Goal: Task Accomplishment & Management: Manage account settings

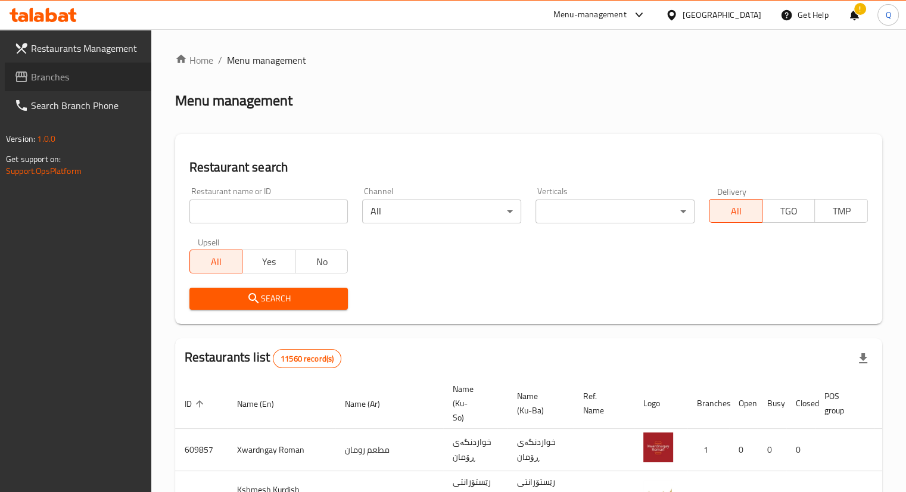
click at [64, 86] on link "Branches" at bounding box center [78, 77] width 147 height 29
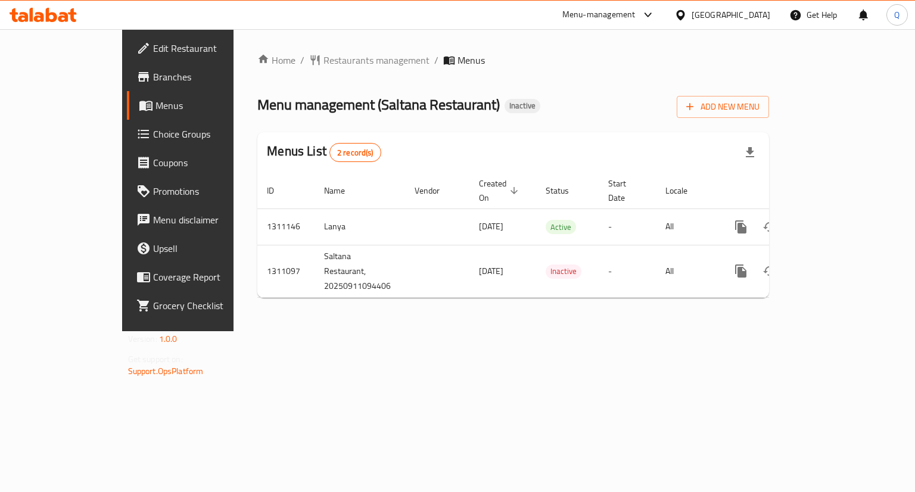
click at [359, 111] on span "Menu management ( Saltana Restaurant )" at bounding box center [378, 104] width 242 height 27
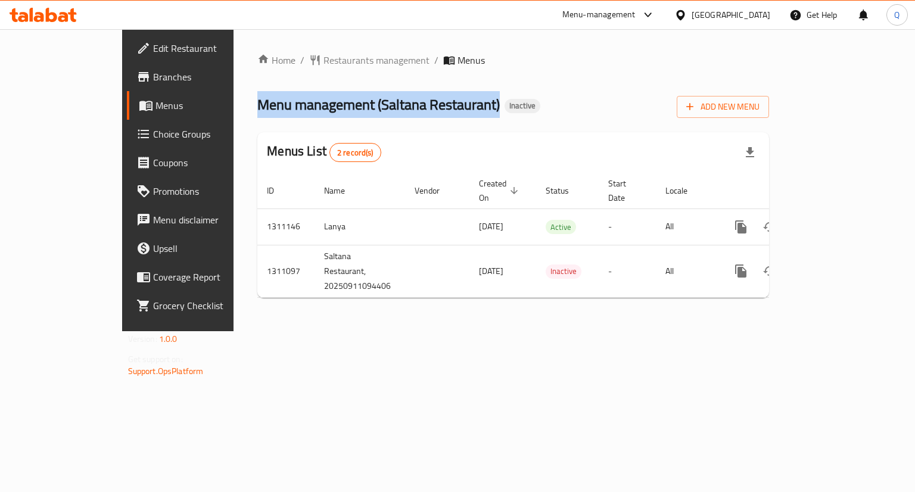
click at [359, 111] on span "Menu management ( Saltana Restaurant )" at bounding box center [378, 104] width 242 height 27
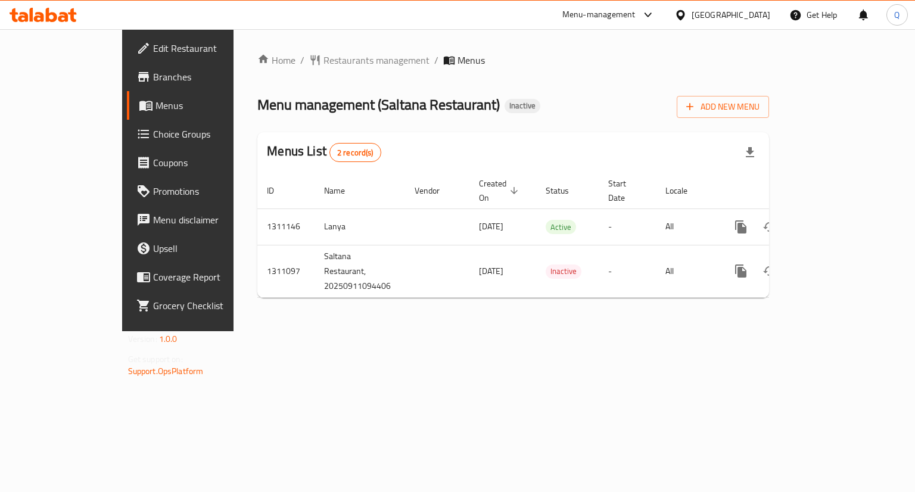
click at [388, 131] on div "Home / Restaurants management / Menus Menu management ( Saltana Restaurant ) In…" at bounding box center [513, 180] width 512 height 254
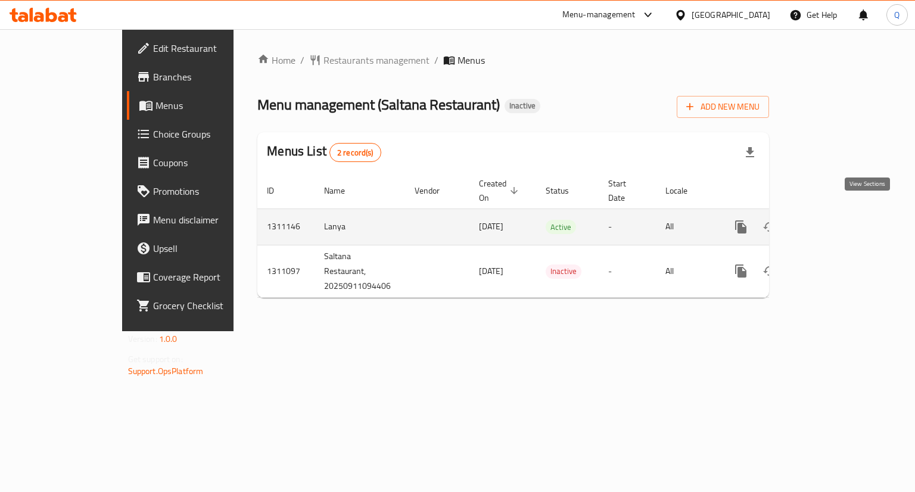
click at [841, 216] on link "enhanced table" at bounding box center [826, 227] width 29 height 29
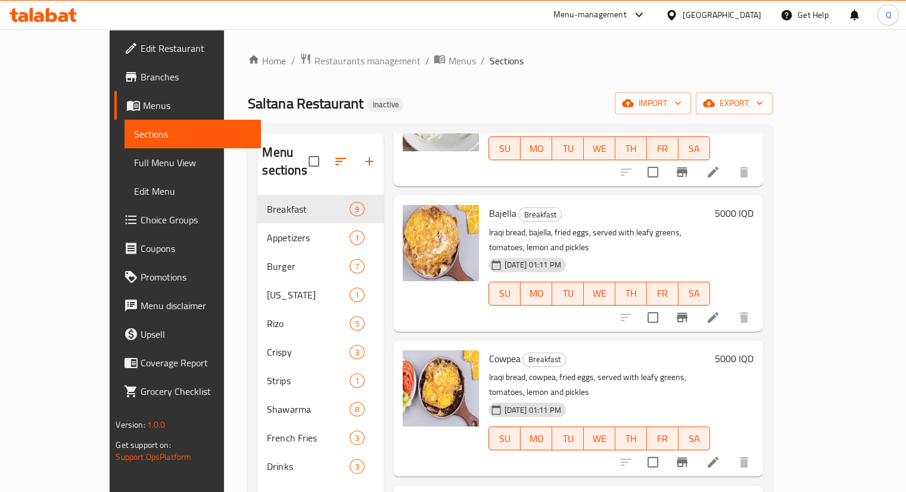
scroll to position [709, 0]
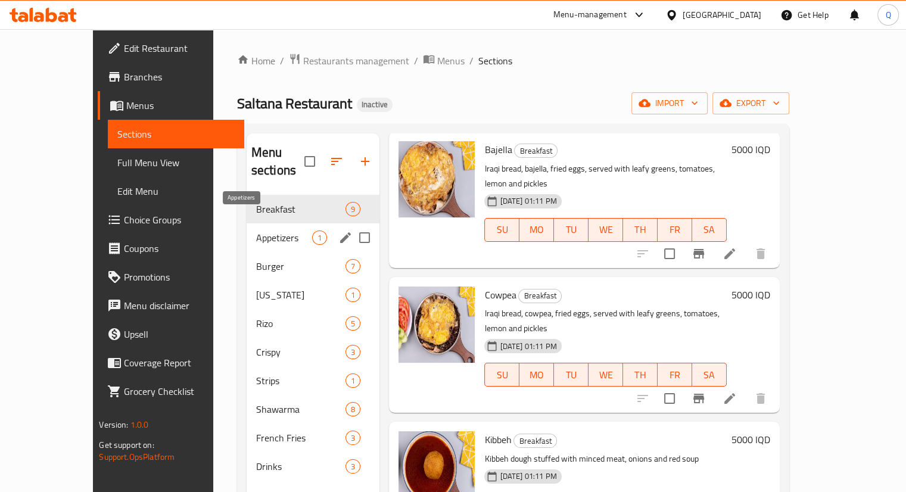
click at [262, 231] on span "Appetizers" at bounding box center [284, 238] width 57 height 14
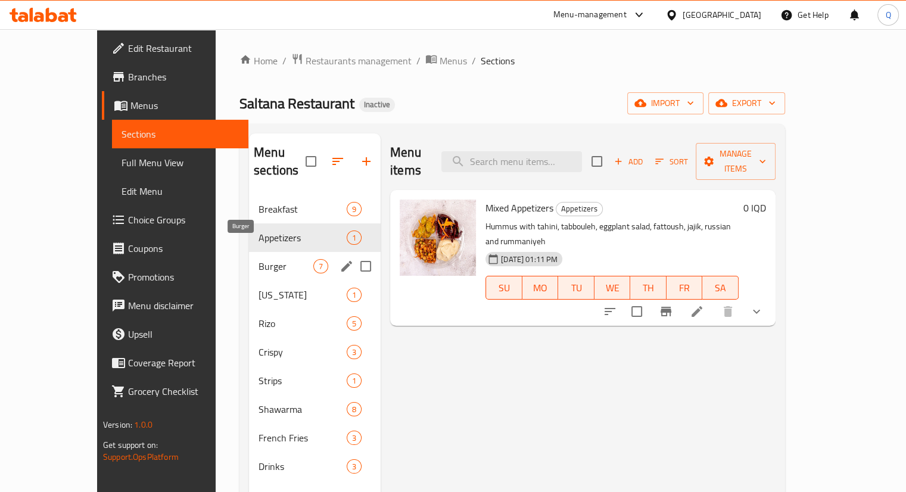
click at [259, 259] on span "Burger" at bounding box center [286, 266] width 55 height 14
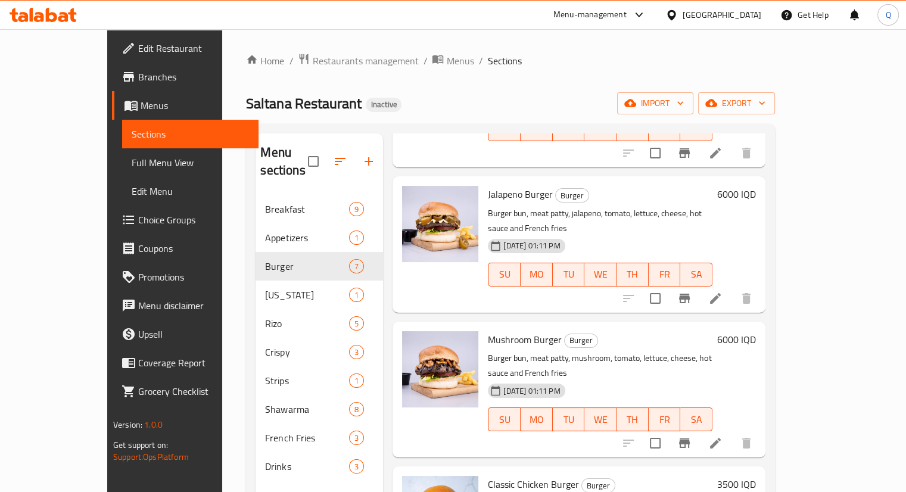
scroll to position [167, 0]
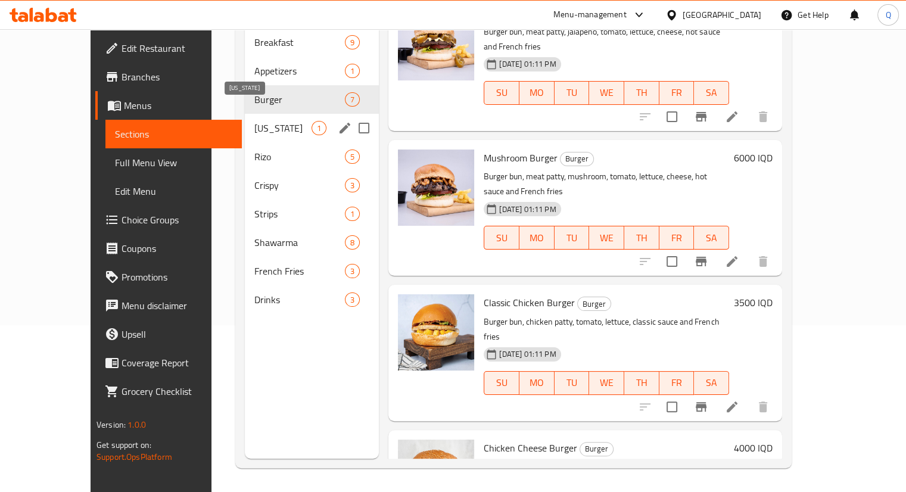
click at [258, 121] on span "[US_STATE]" at bounding box center [282, 128] width 57 height 14
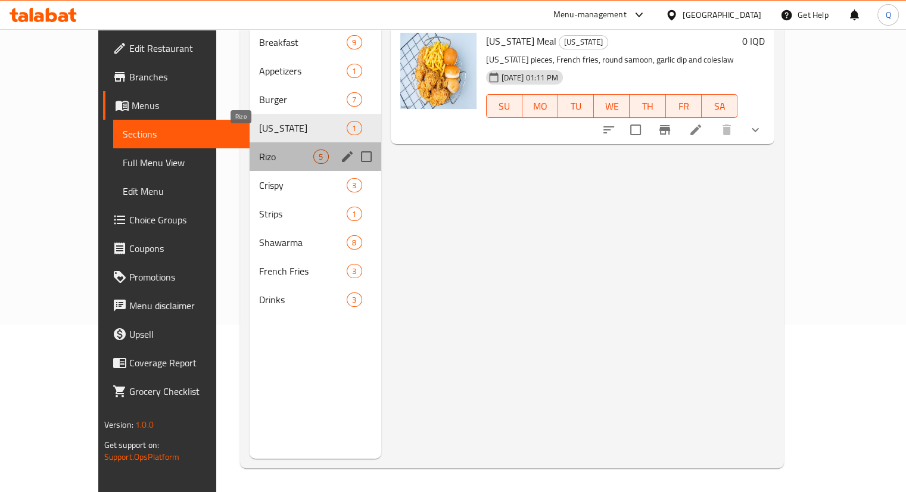
click at [259, 150] on span "Rizo" at bounding box center [286, 157] width 54 height 14
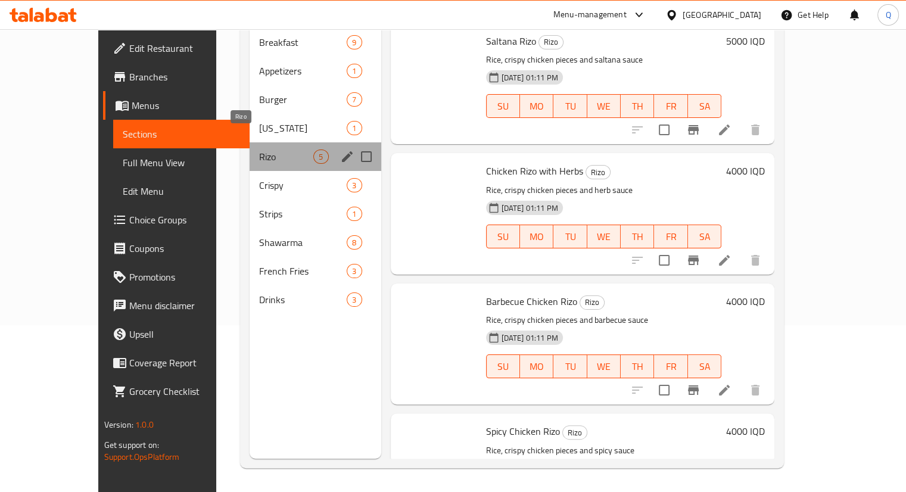
click at [259, 150] on span "Rizo" at bounding box center [286, 157] width 54 height 14
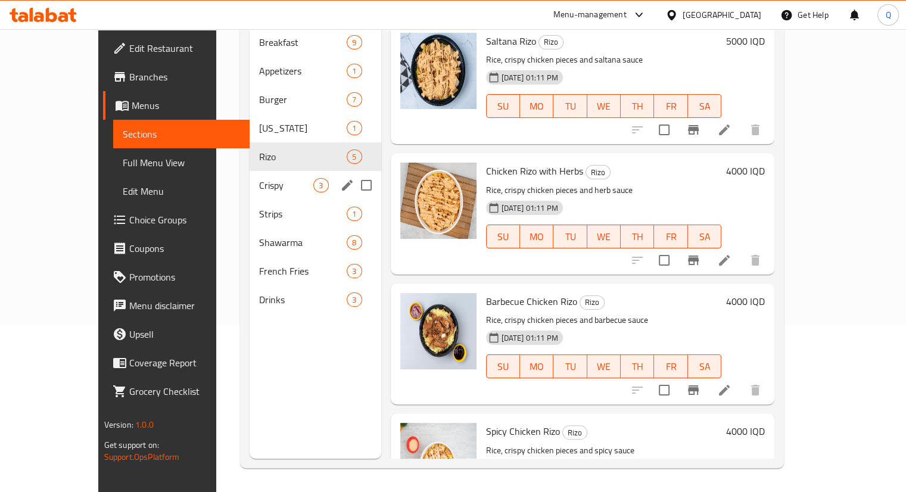
click at [254, 171] on div "Crispy 3" at bounding box center [315, 185] width 131 height 29
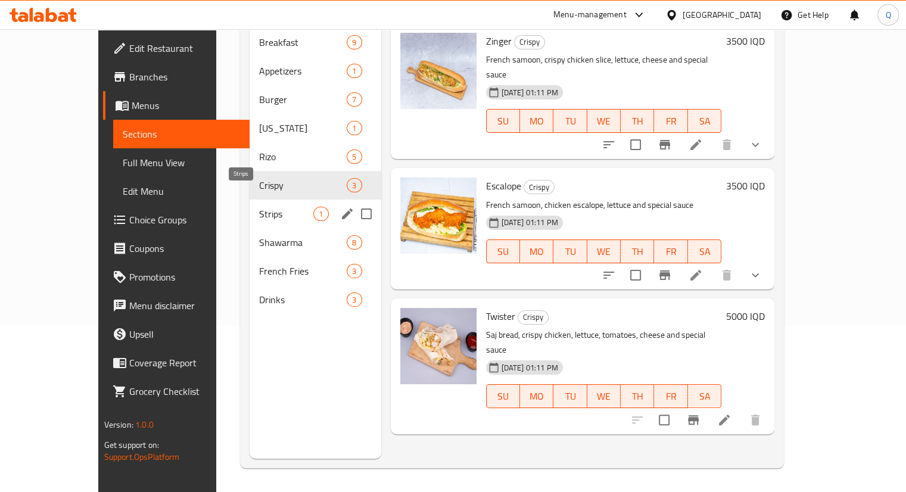
click at [259, 207] on span "Strips" at bounding box center [286, 214] width 54 height 14
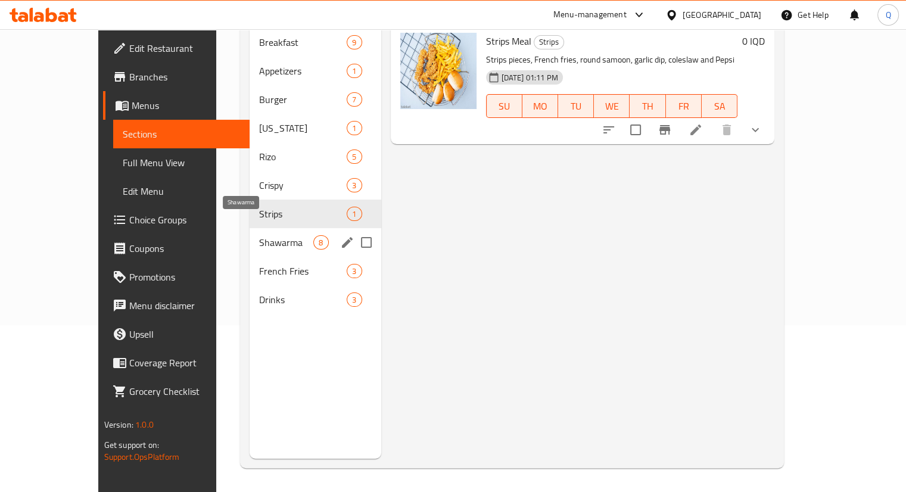
click at [259, 235] on span "Shawarma" at bounding box center [286, 242] width 54 height 14
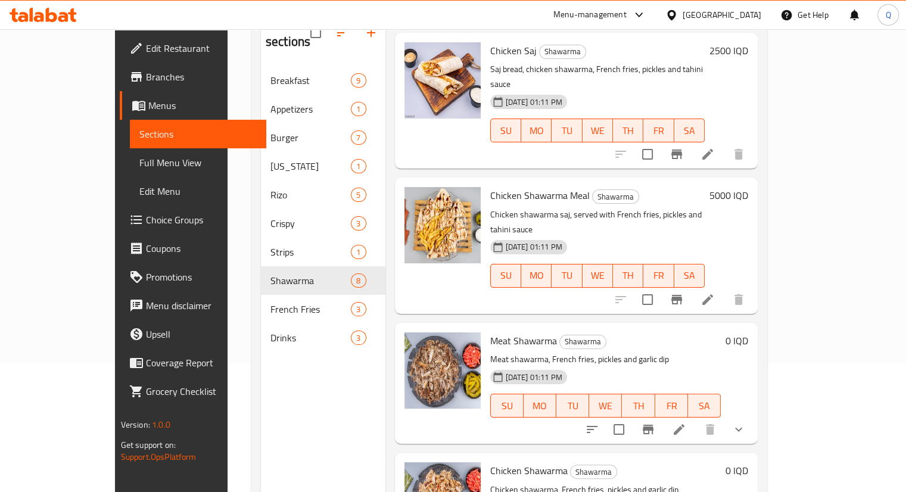
scroll to position [167, 0]
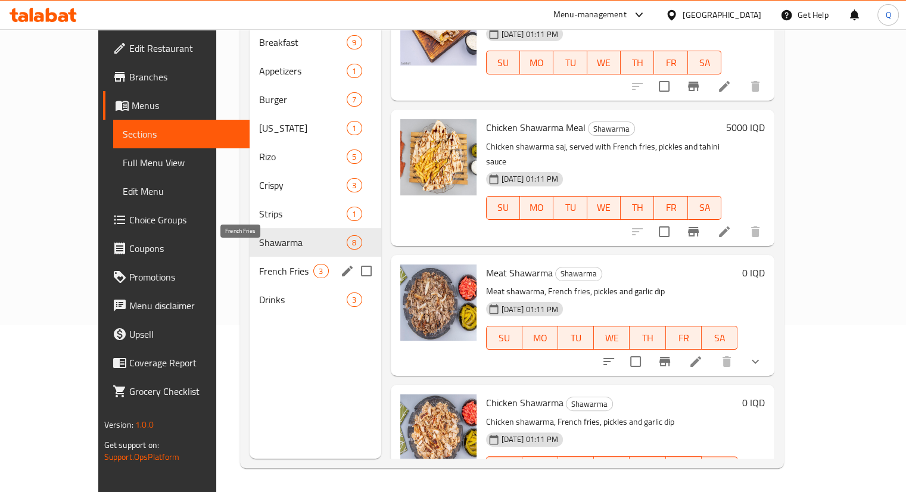
click at [259, 264] on span "French Fries" at bounding box center [286, 271] width 54 height 14
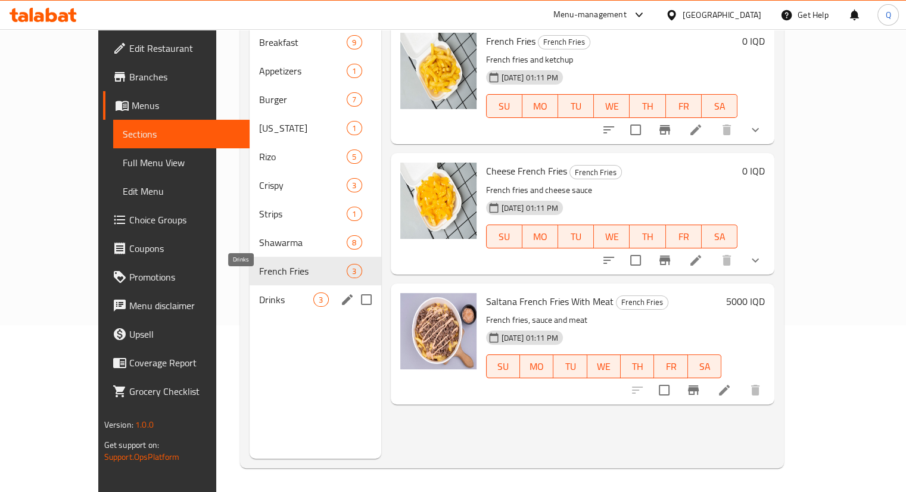
click at [259, 292] on span "Drinks" at bounding box center [286, 299] width 54 height 14
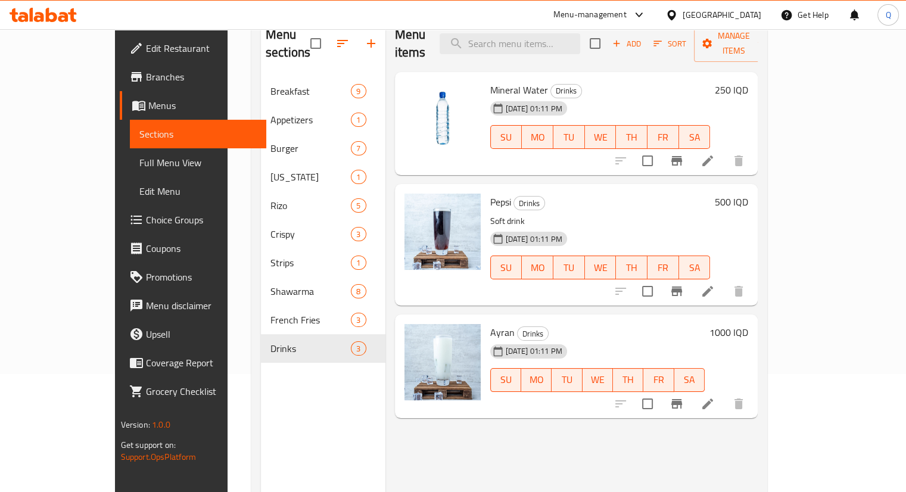
scroll to position [114, 0]
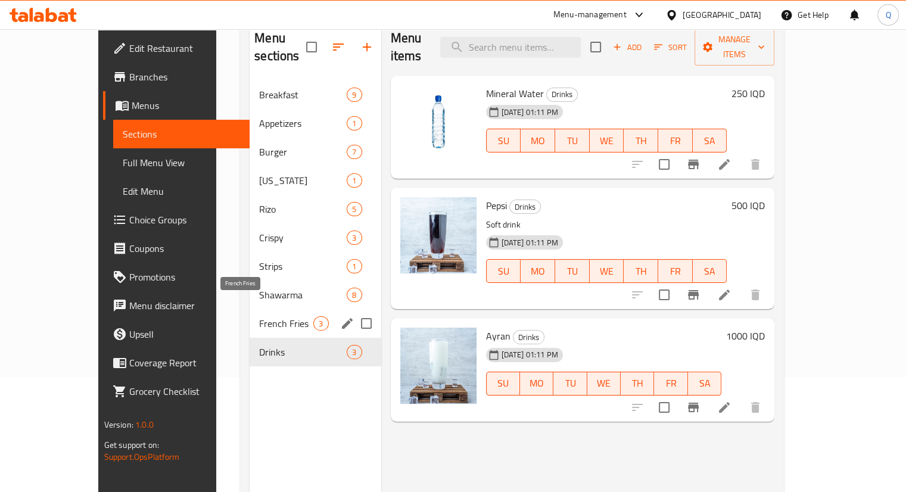
click at [259, 316] on span "French Fries" at bounding box center [286, 323] width 54 height 14
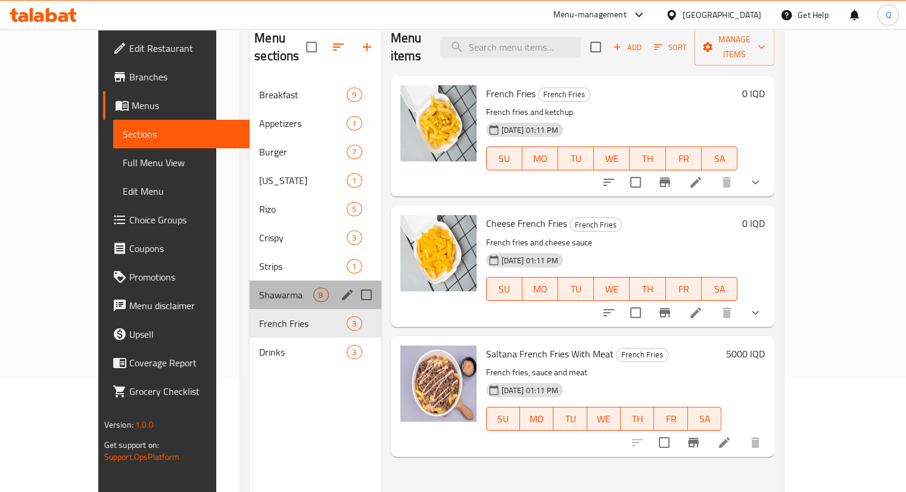
click at [250, 281] on div "Shawarma 8" at bounding box center [315, 295] width 131 height 29
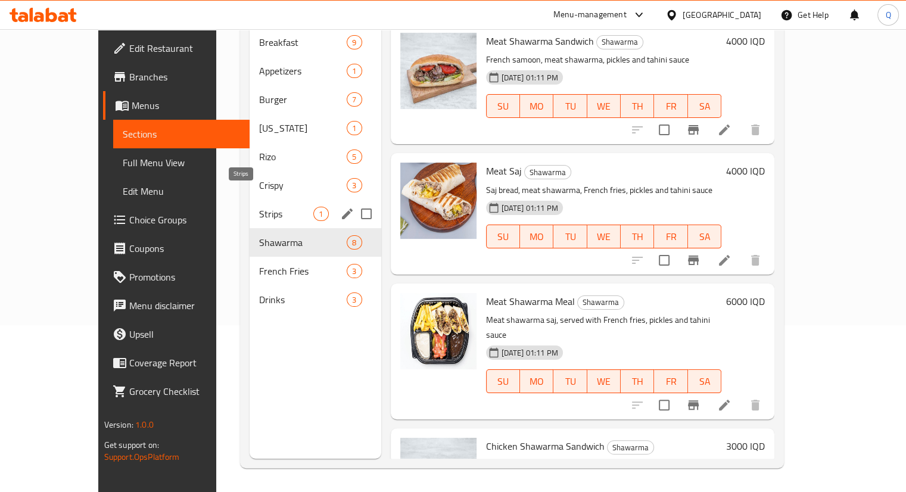
click at [259, 207] on span "Strips" at bounding box center [286, 214] width 54 height 14
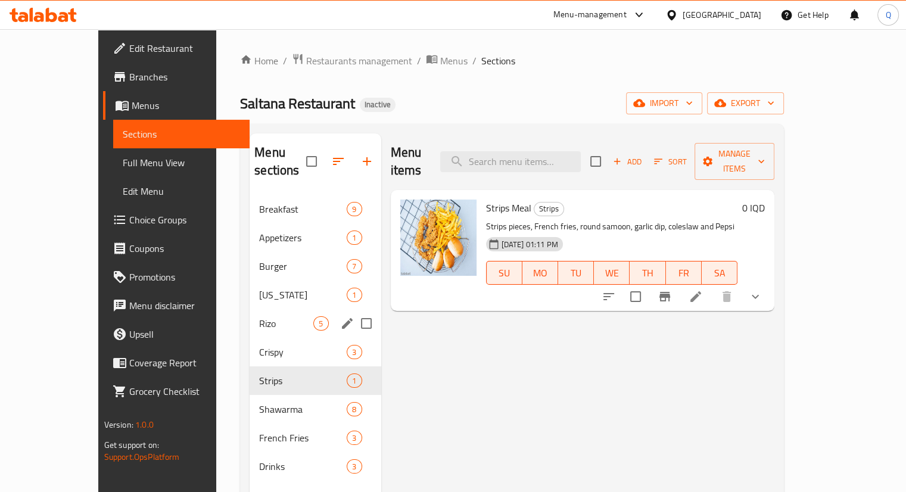
click at [259, 345] on span "Crispy" at bounding box center [303, 352] width 88 height 14
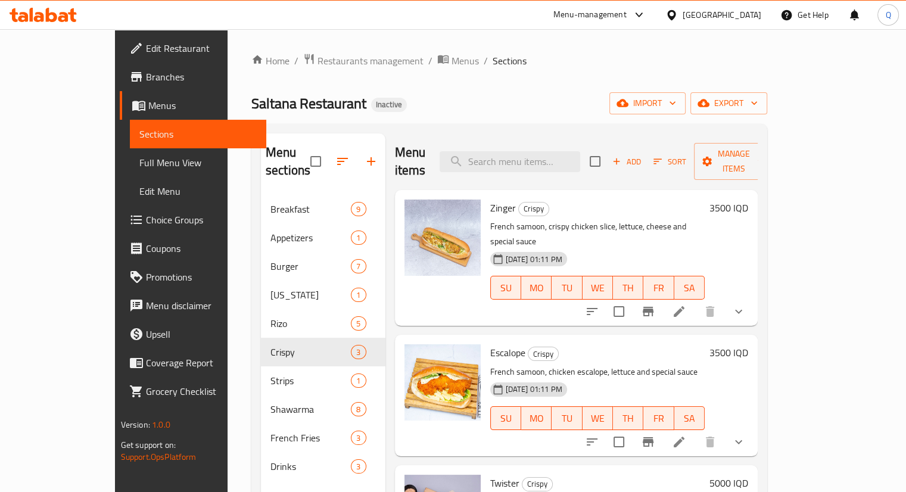
drag, startPoint x: 322, startPoint y: 301, endPoint x: 114, endPoint y: 79, distance: 303.4
click at [317, 65] on span "Restaurants management" at bounding box center [370, 61] width 106 height 14
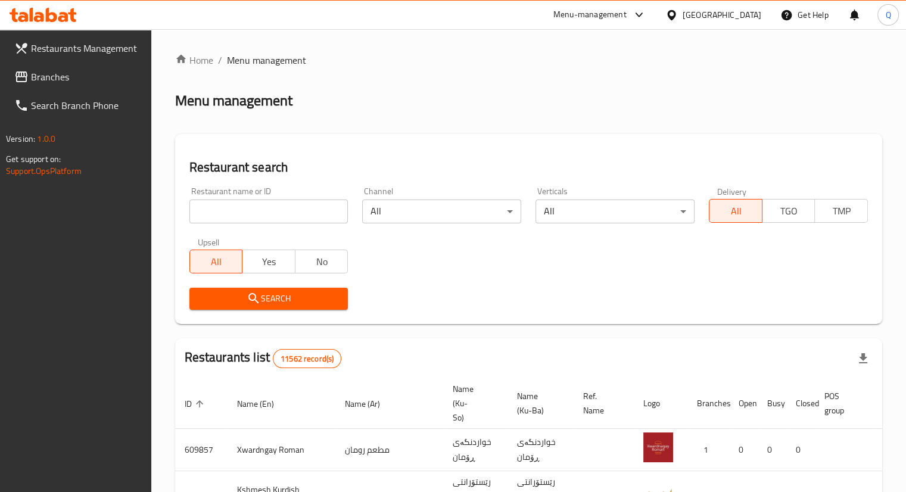
click at [241, 220] on input "search" at bounding box center [268, 212] width 159 height 24
paste input "777406"
type input "777406"
click at [96, 74] on span "Branches" at bounding box center [86, 77] width 111 height 14
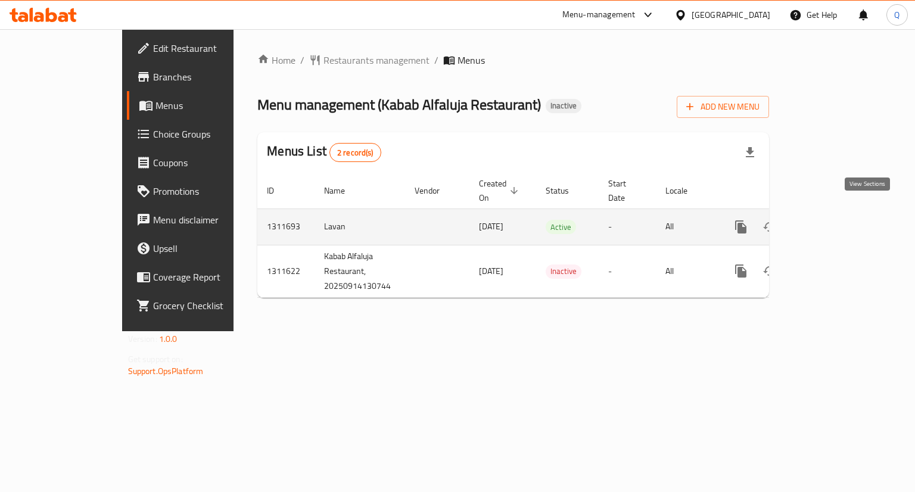
click at [841, 214] on link "enhanced table" at bounding box center [826, 227] width 29 height 29
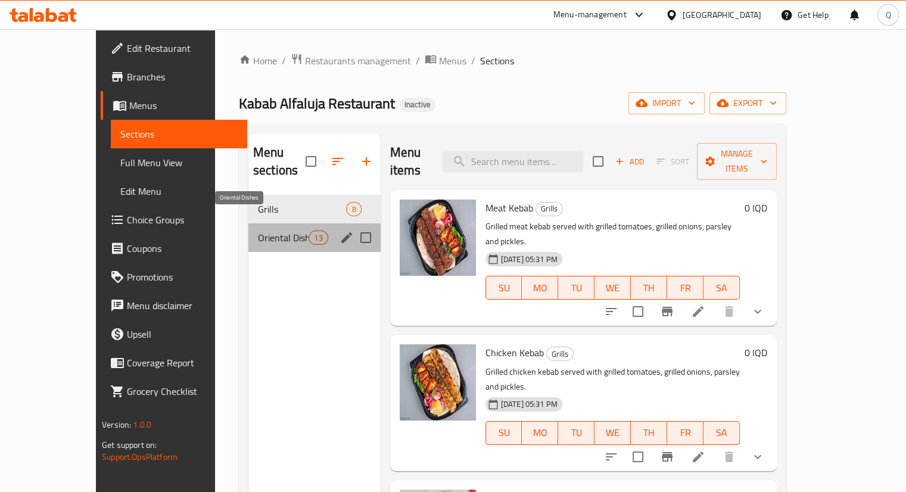
click at [260, 231] on span "Oriental Dishes" at bounding box center [283, 238] width 51 height 14
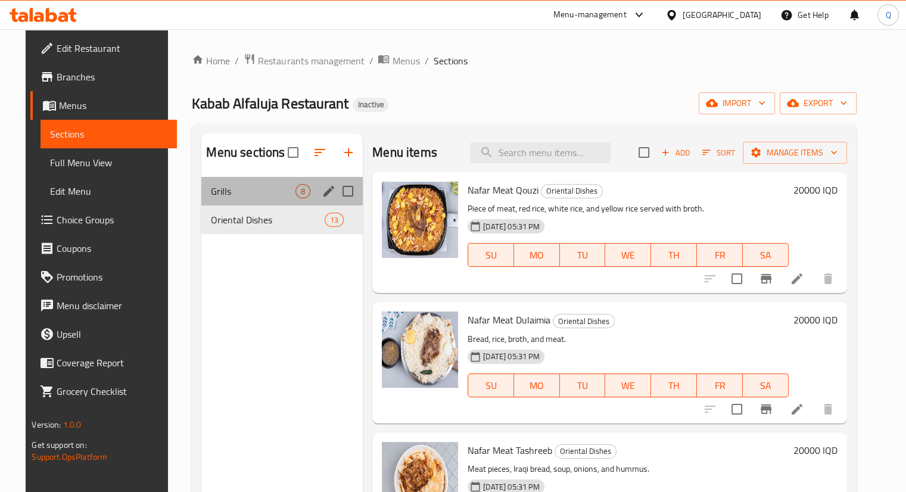
click at [236, 178] on div "Grills 8" at bounding box center [281, 191] width 161 height 29
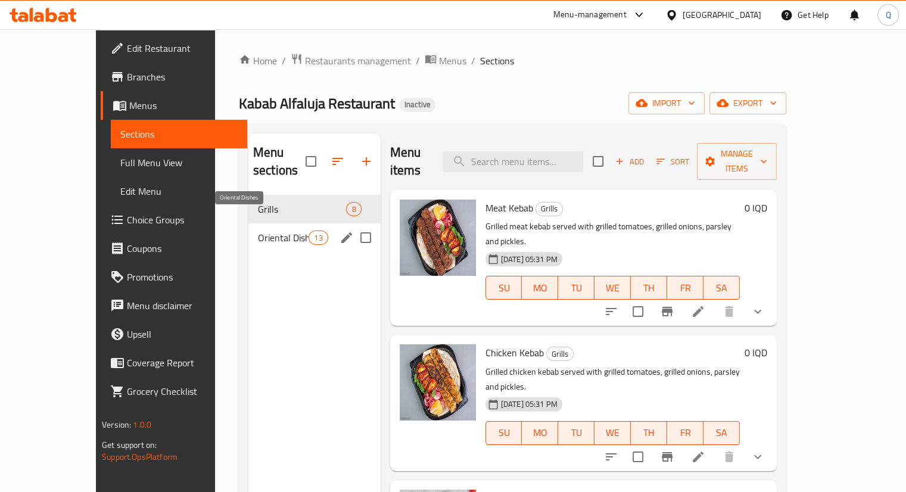
click at [267, 231] on span "Oriental Dishes" at bounding box center [283, 238] width 51 height 14
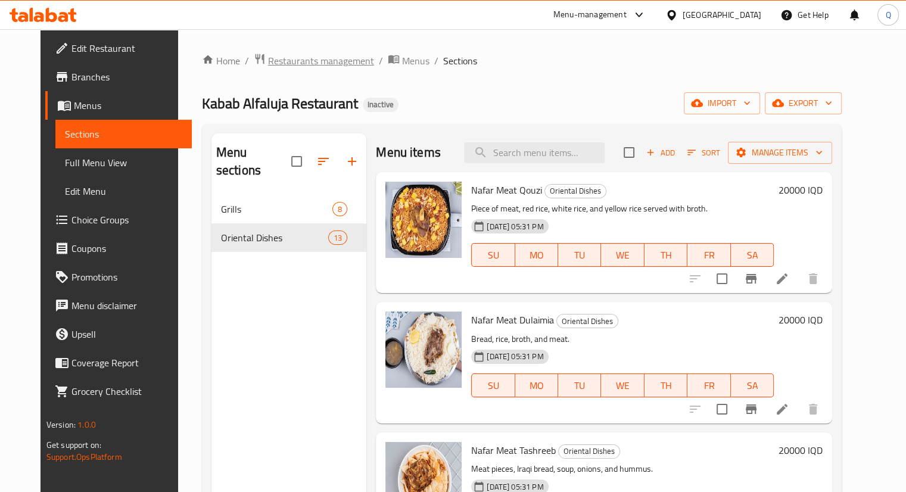
click at [272, 63] on span "Restaurants management" at bounding box center [321, 61] width 106 height 14
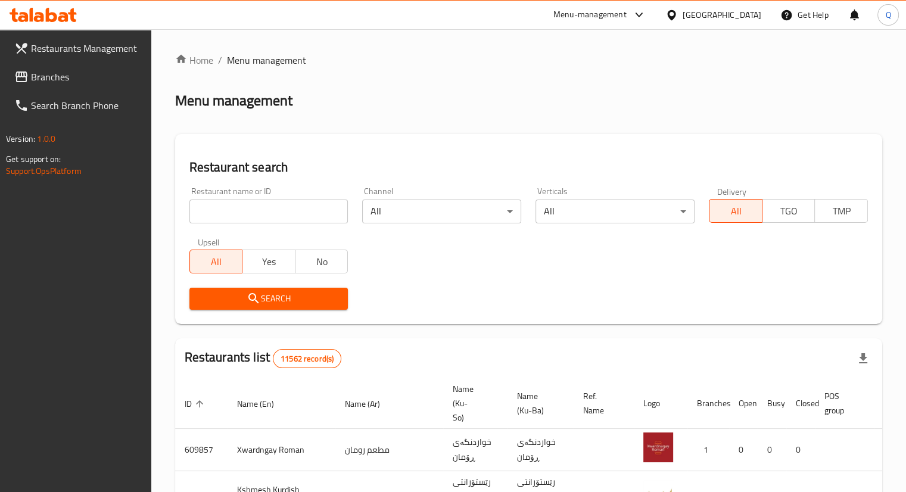
click at [79, 77] on span "Branches" at bounding box center [86, 77] width 111 height 14
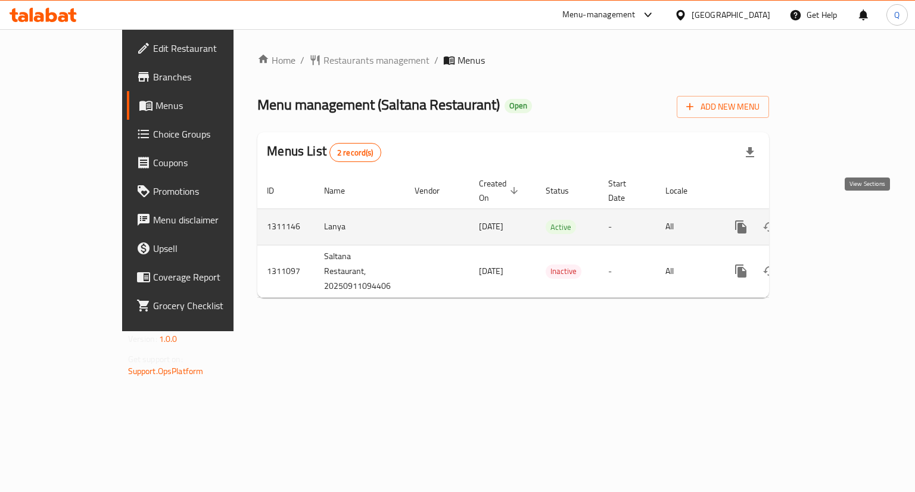
click at [832, 222] on icon "enhanced table" at bounding box center [826, 227] width 11 height 11
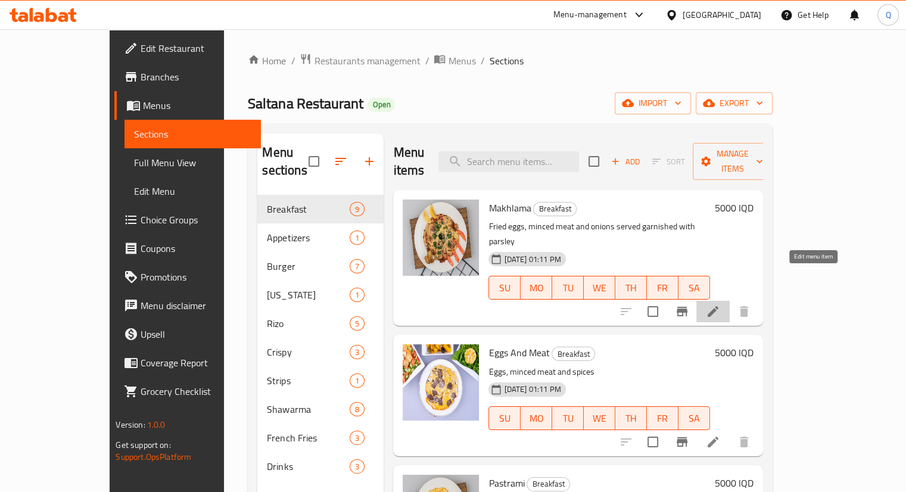
click at [720, 304] on icon at bounding box center [713, 311] width 14 height 14
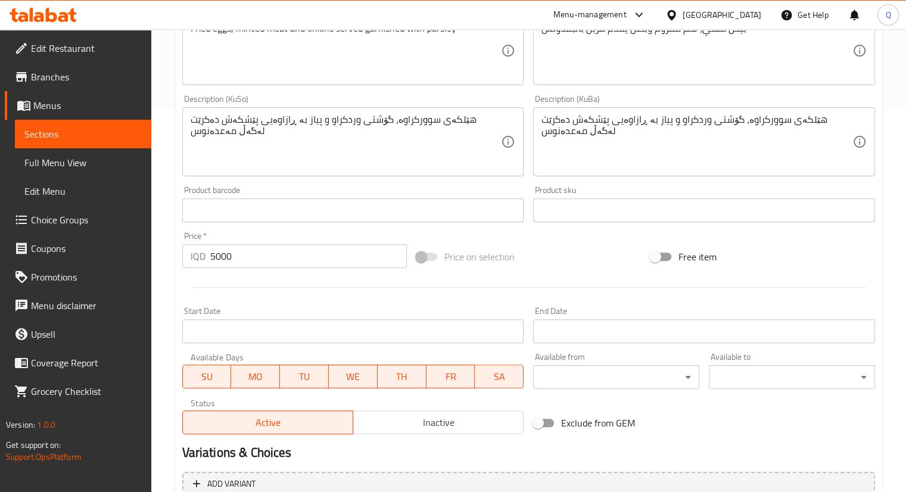
scroll to position [416, 0]
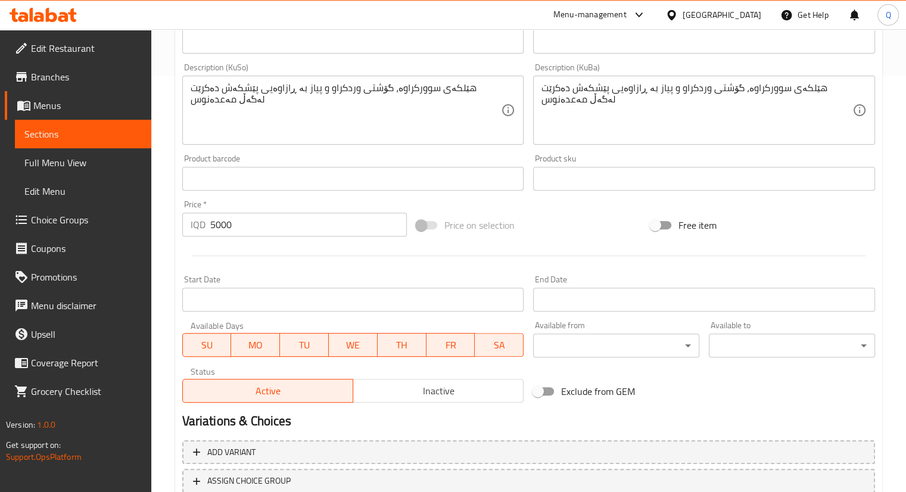
click at [384, 313] on div "Start Date Start Date" at bounding box center [352, 293] width 351 height 46
click at [379, 309] on input "Start Date" at bounding box center [353, 300] width 342 height 24
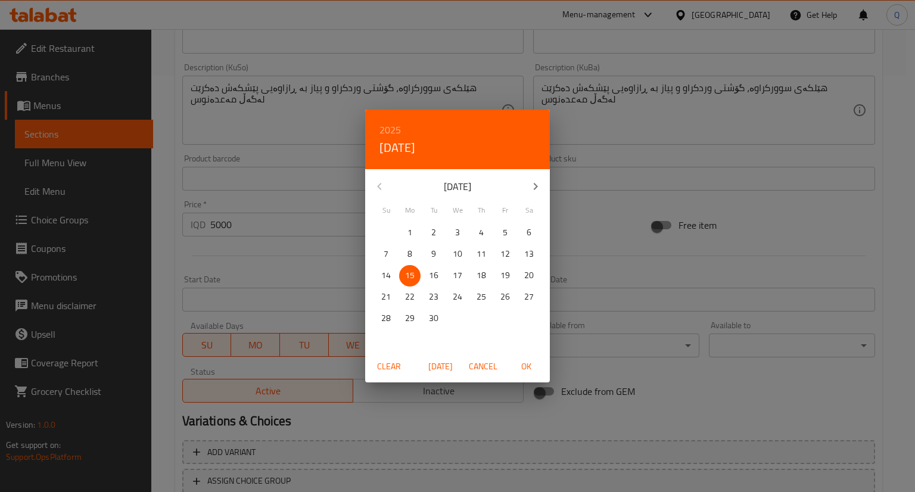
click at [353, 298] on div "2025 Mon, Sep [DATE] Mo Tu We Th Fr Sa 31 1 2 3 4 5 6 7 8 9 10 11 12 13 14 15 1…" at bounding box center [457, 246] width 915 height 492
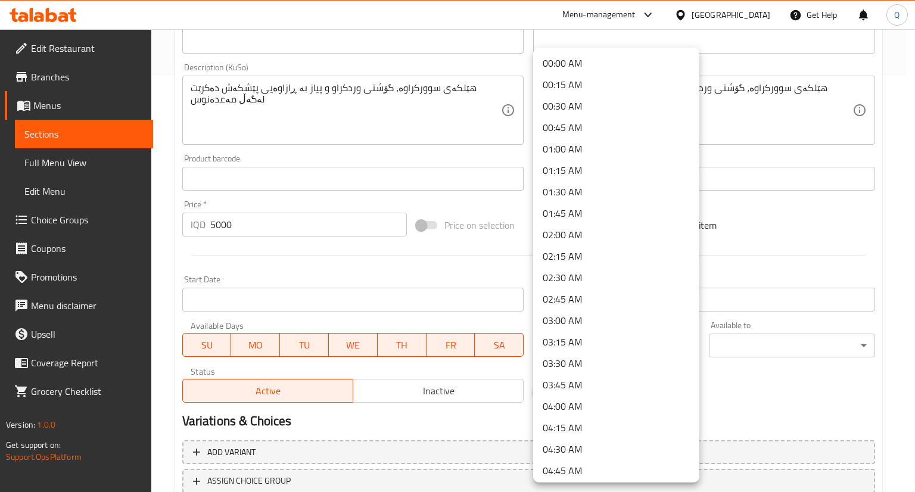
click at [717, 377] on div at bounding box center [457, 246] width 915 height 492
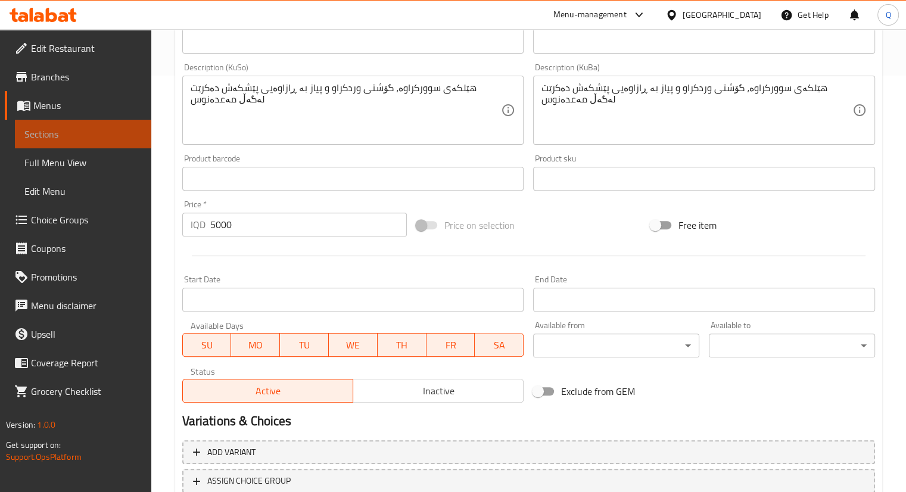
click at [66, 132] on span "Sections" at bounding box center [82, 134] width 117 height 14
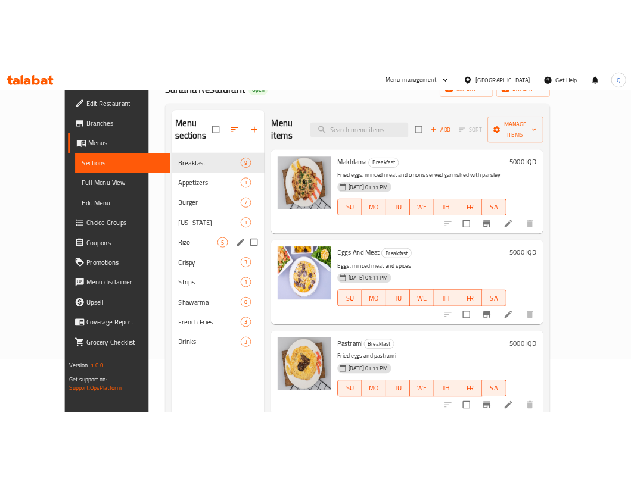
scroll to position [74, 0]
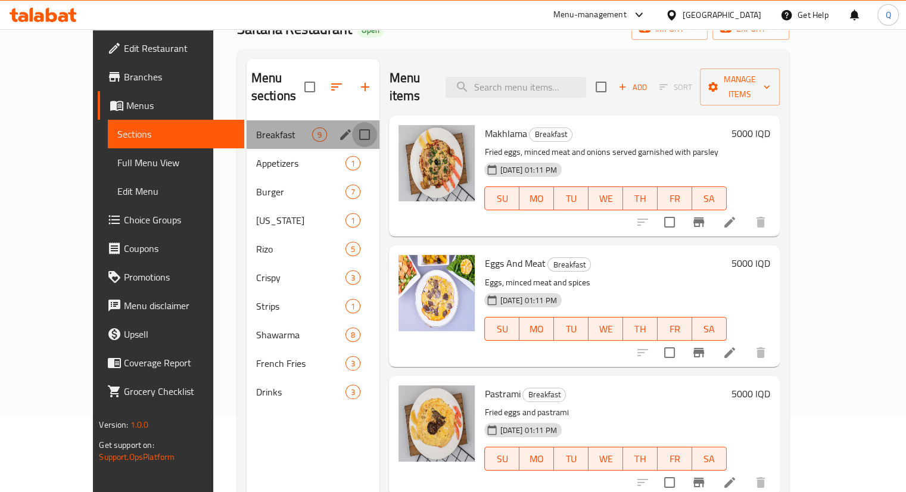
click at [352, 122] on input "Menu sections" at bounding box center [364, 134] width 25 height 25
checkbox input "true"
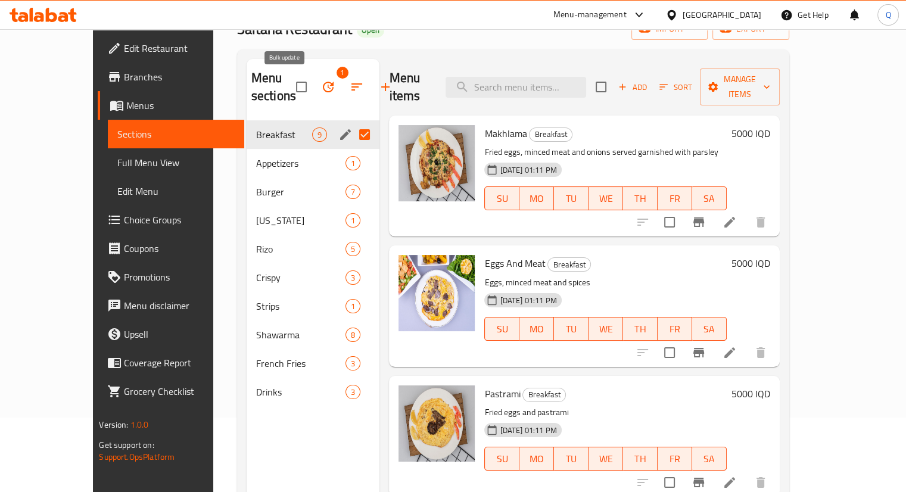
click at [321, 88] on icon "button" at bounding box center [328, 87] width 14 height 14
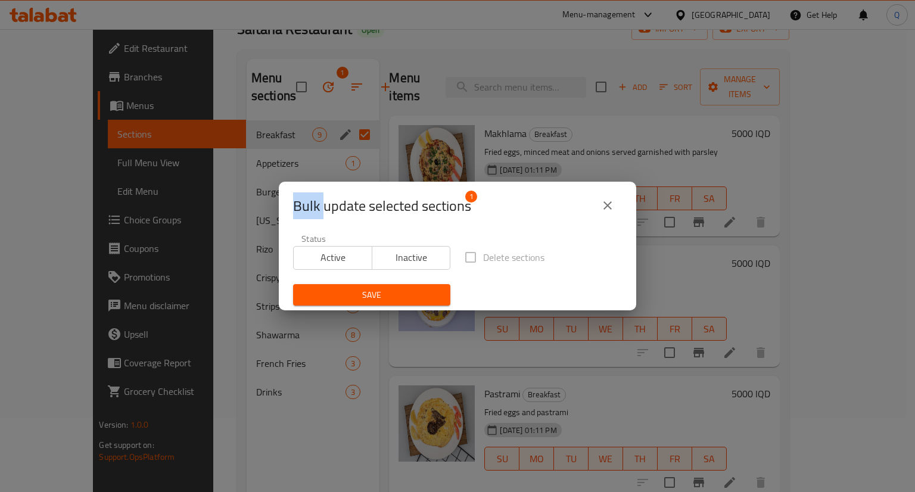
click at [281, 88] on div "Bulk update selected sections 1 Status Active Inactive Delete sections Save" at bounding box center [457, 246] width 915 height 492
click at [608, 205] on icon "close" at bounding box center [607, 205] width 8 height 8
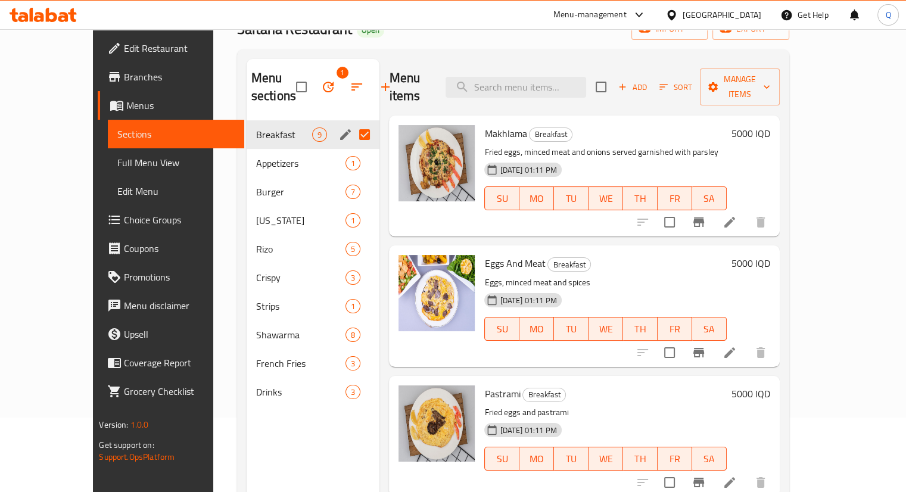
click at [352, 132] on input "Menu sections" at bounding box center [364, 134] width 25 height 25
click at [247, 127] on div "Breakfast 9" at bounding box center [313, 134] width 133 height 29
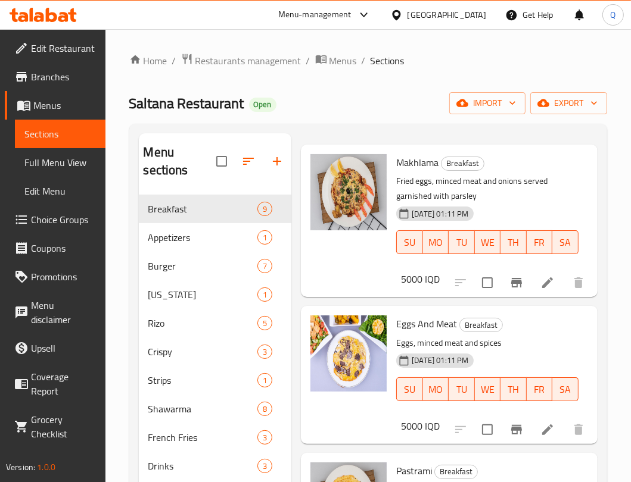
scroll to position [45, 0]
click at [543, 289] on icon at bounding box center [547, 283] width 14 height 14
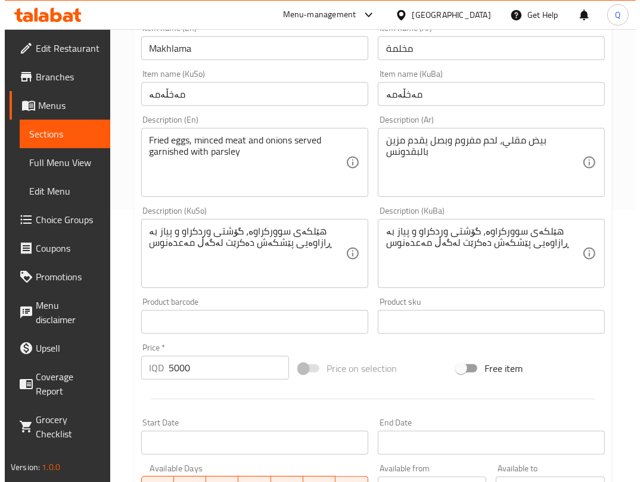
scroll to position [513, 0]
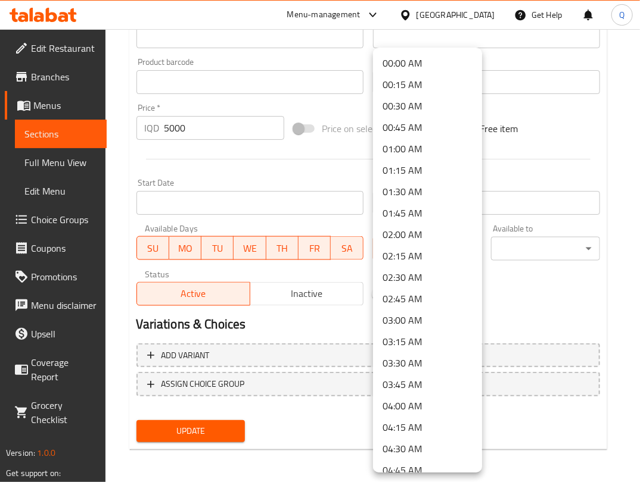
click at [415, 403] on li "04:00 AM" at bounding box center [427, 406] width 109 height 21
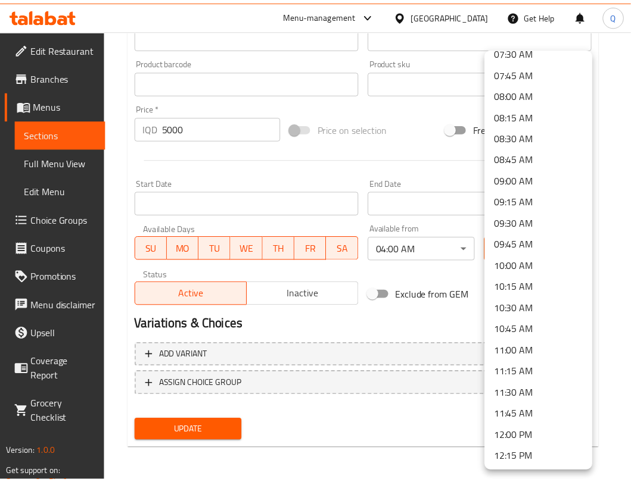
scroll to position [656, 0]
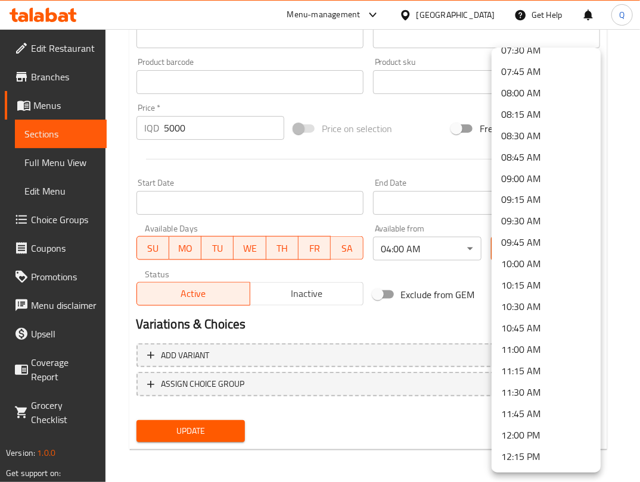
click at [515, 431] on li "12:00 PM" at bounding box center [545, 435] width 109 height 21
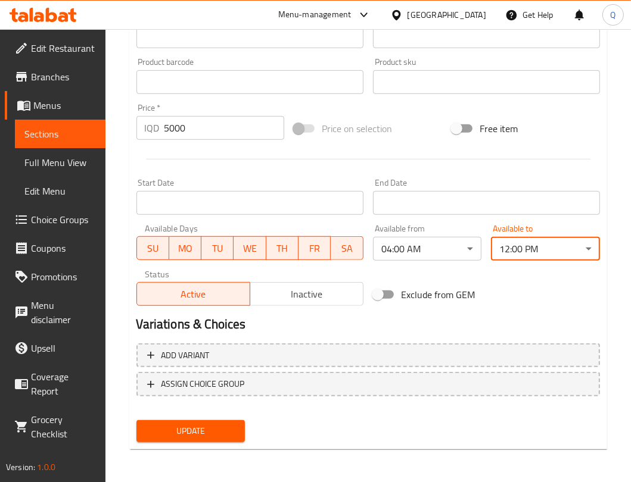
click at [209, 427] on span "Update" at bounding box center [191, 431] width 90 height 15
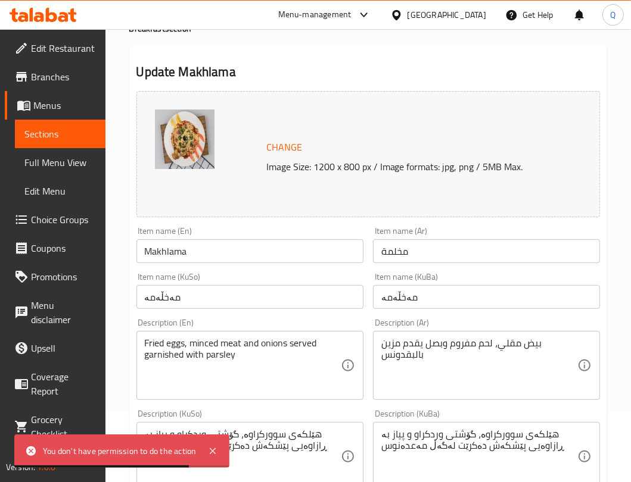
scroll to position [0, 0]
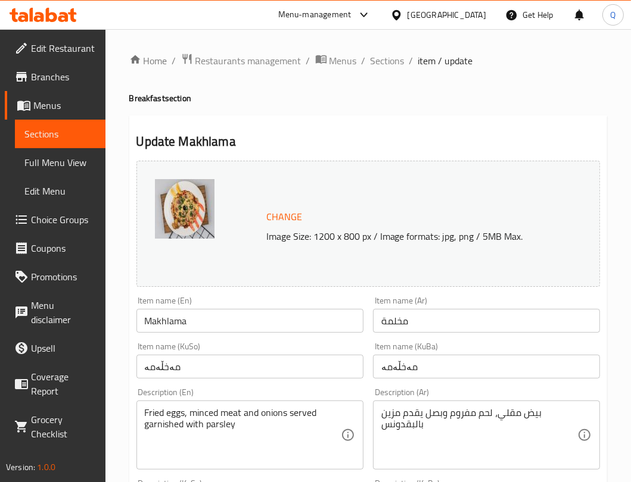
click at [231, 244] on div at bounding box center [208, 223] width 107 height 89
